Goal: Information Seeking & Learning: Learn about a topic

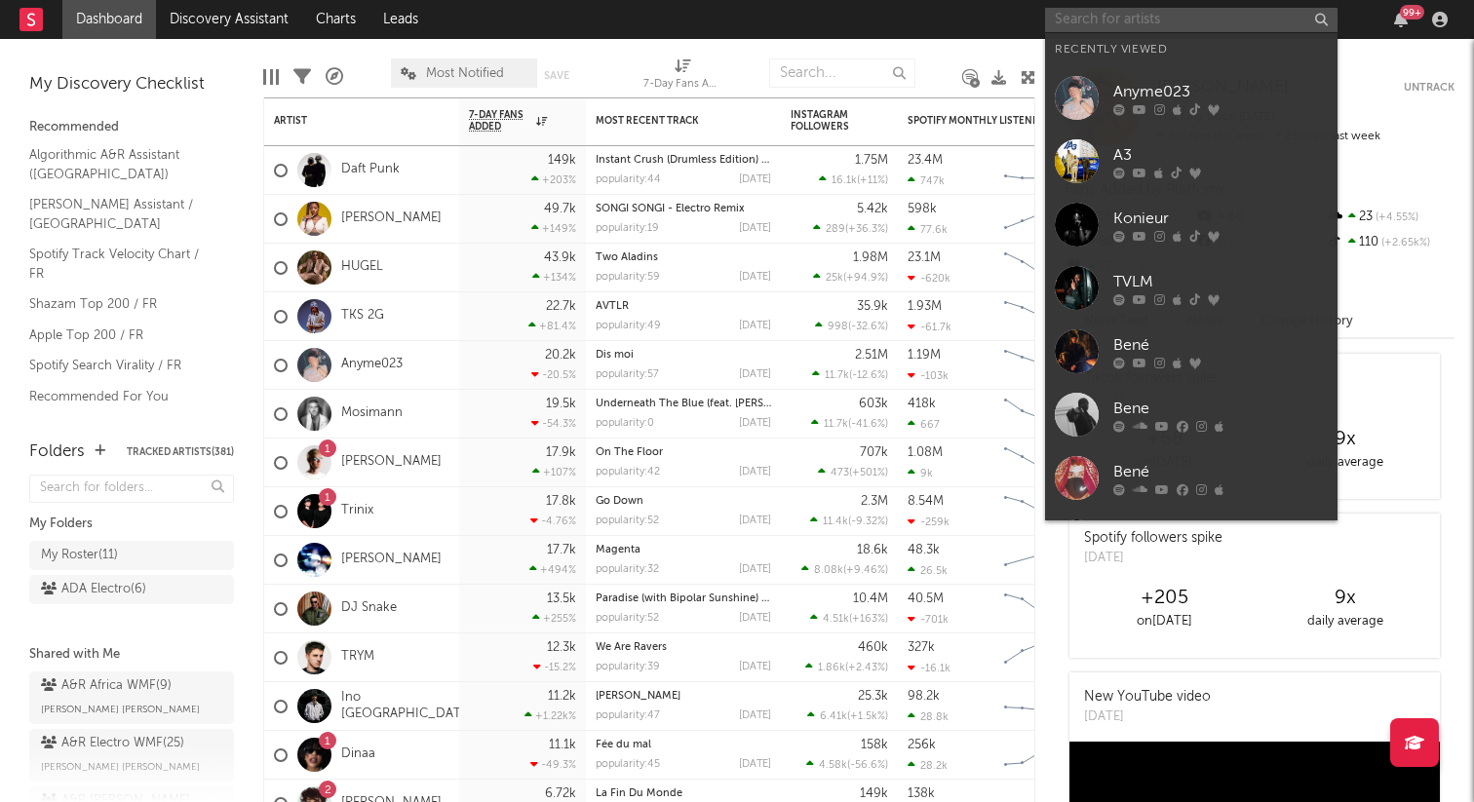
click at [1124, 12] on input "text" at bounding box center [1191, 20] width 292 height 24
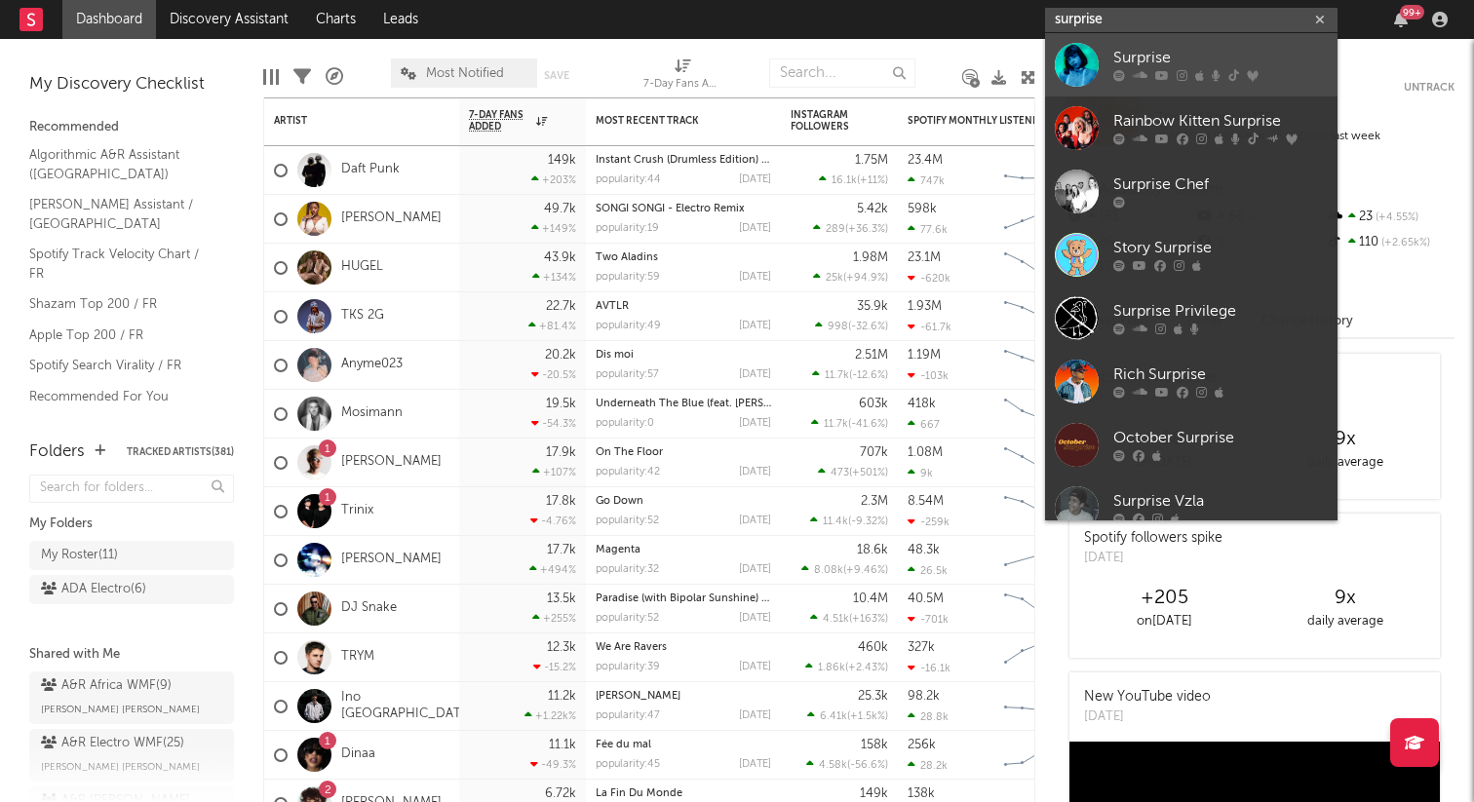
type input "surprise"
click at [1155, 65] on div "Surprise" at bounding box center [1220, 58] width 214 height 23
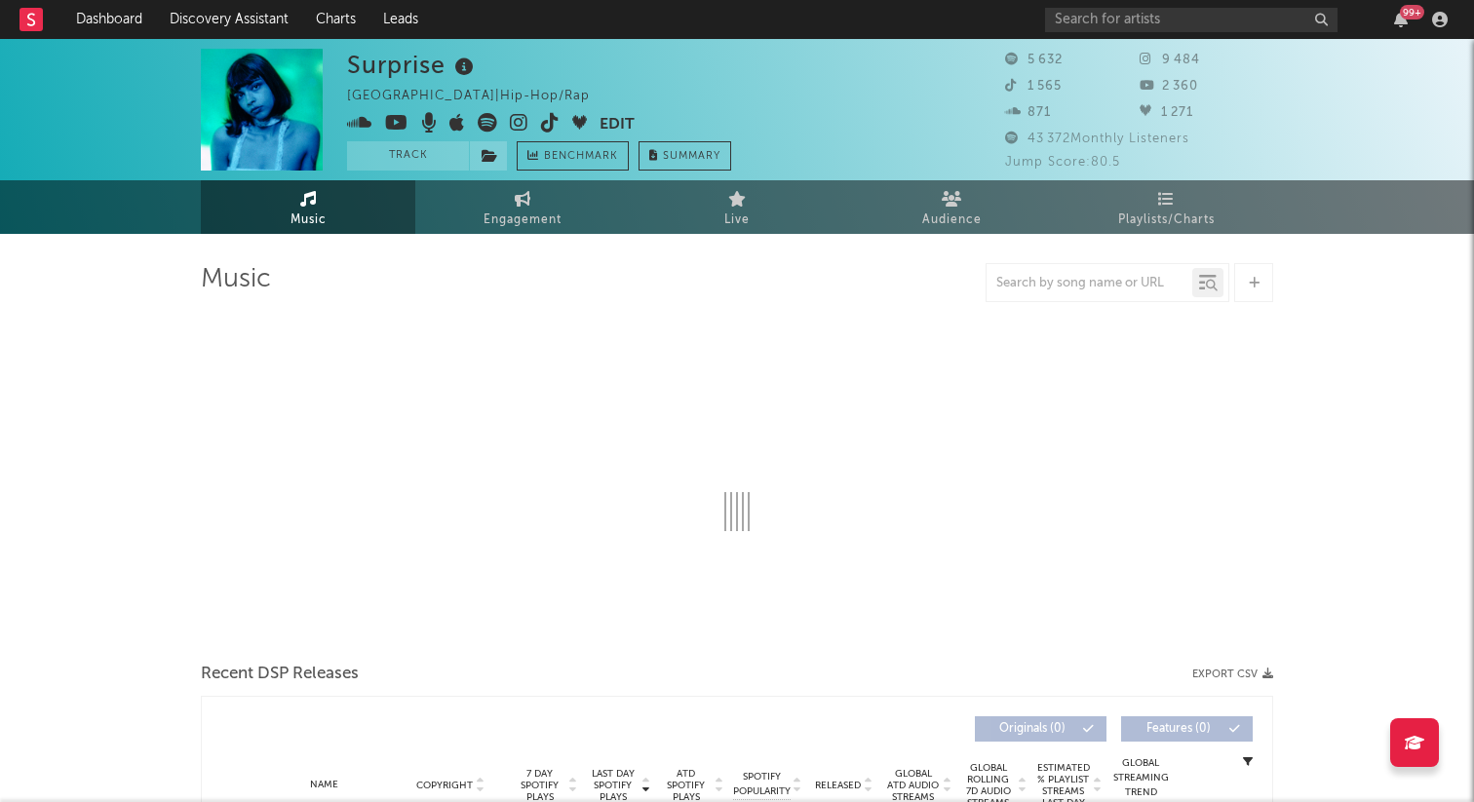
select select "1w"
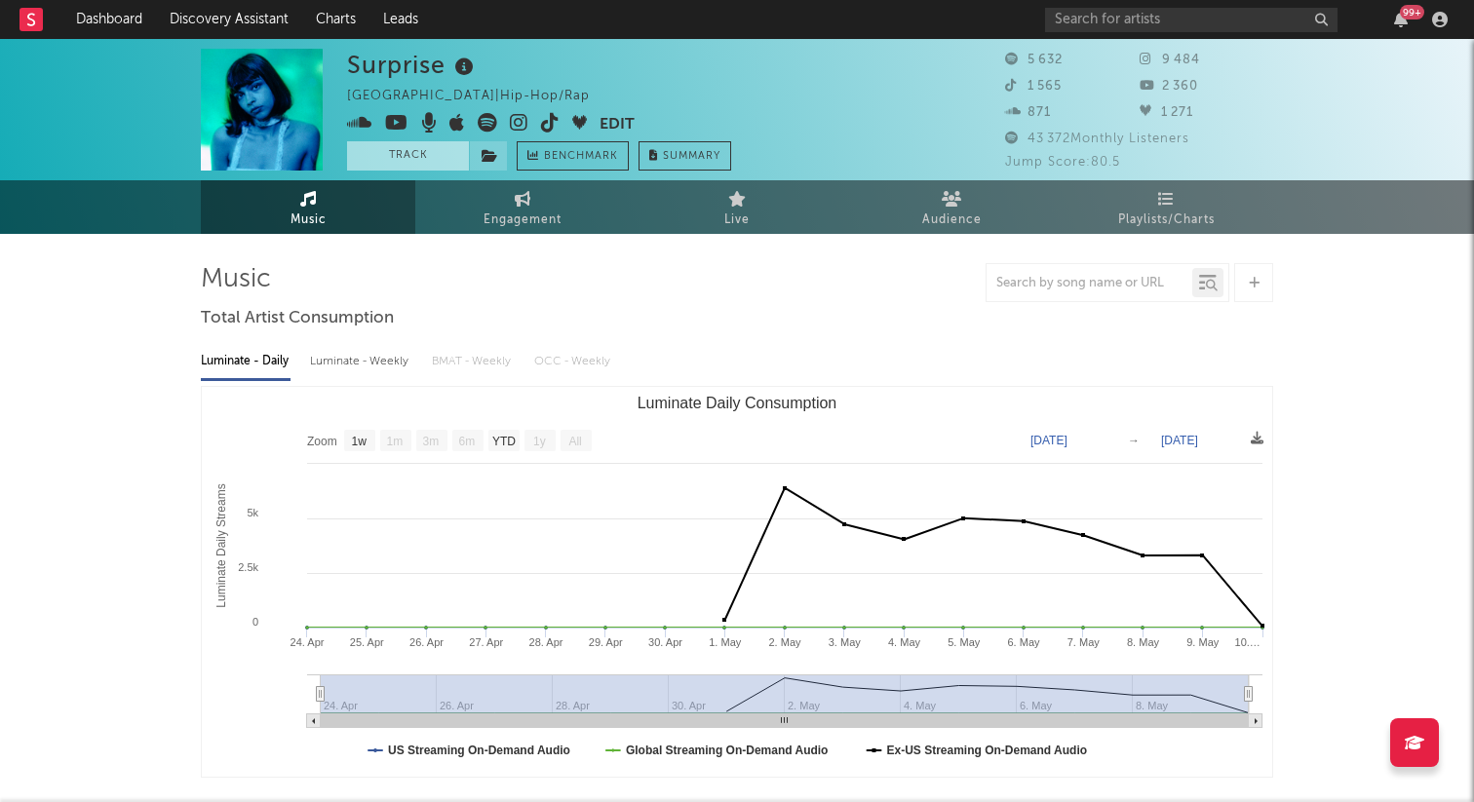
click at [423, 156] on button "Track" at bounding box center [408, 155] width 122 height 29
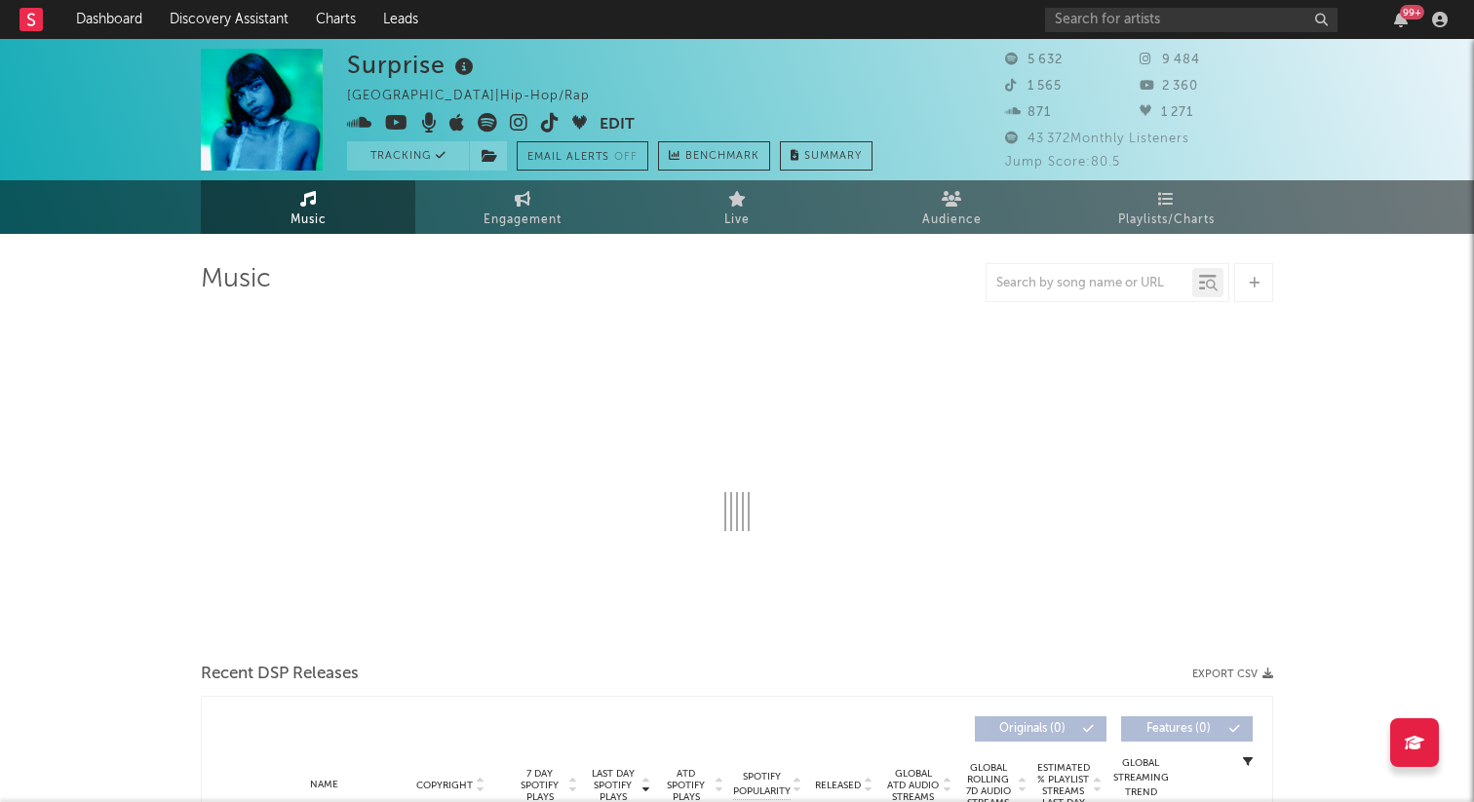
select select "1w"
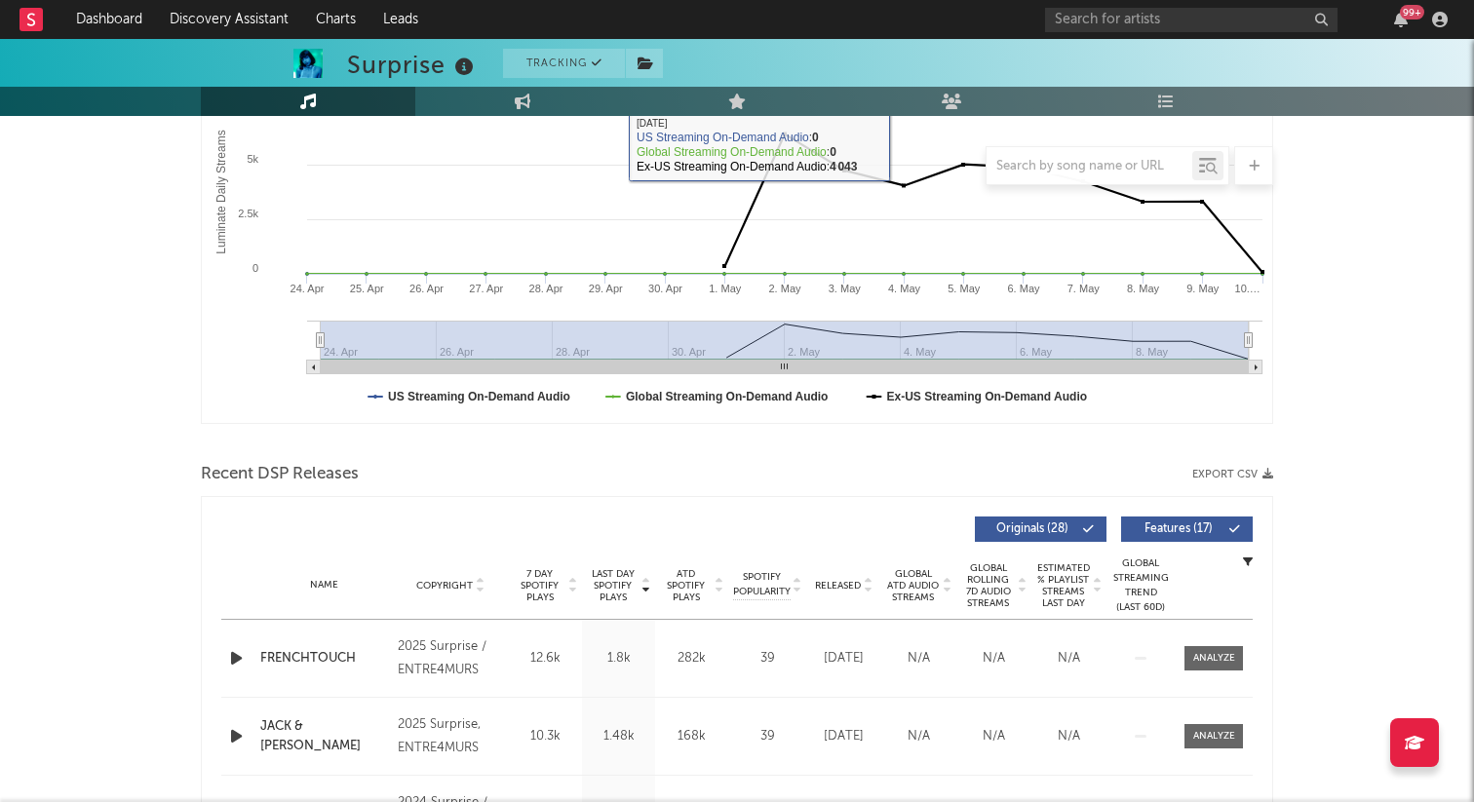
scroll to position [356, 0]
